Goal: Use online tool/utility

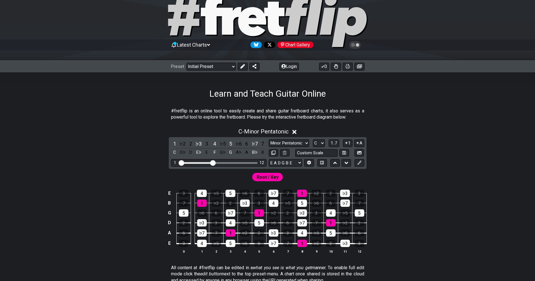
scroll to position [84, 0]
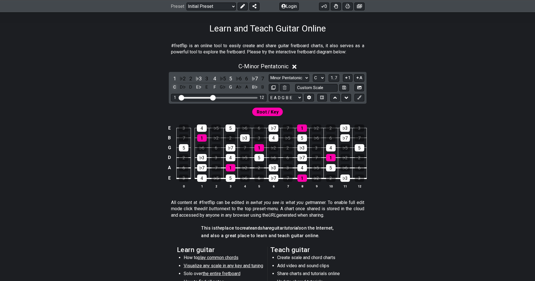
click at [176, 87] on div "C" at bounding box center [174, 87] width 7 height 8
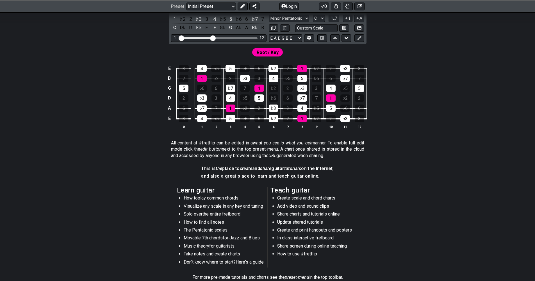
scroll to position [0, 0]
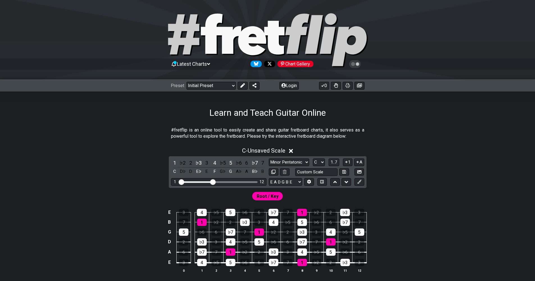
click at [213, 91] on div "Preset Welcome to #fretflip! Initial Preset Custom Preset Minor Pentatonic Majo…" at bounding box center [267, 86] width 535 height 12
click at [213, 89] on select "Welcome to #fretflip! Initial Preset Custom Preset Minor Pentatonic Major Penta…" at bounding box center [211, 86] width 49 height 8
select select "/welcome"
click at [187, 82] on select "Welcome to #fretflip! Initial Preset Custom Preset Minor Pentatonic Major Penta…" at bounding box center [211, 86] width 49 height 8
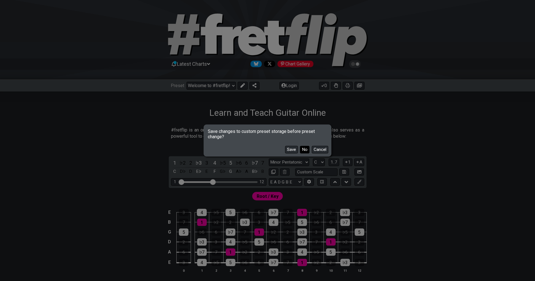
click at [257, 150] on button "No" at bounding box center [305, 150] width 10 height 8
